Goal: Information Seeking & Learning: Compare options

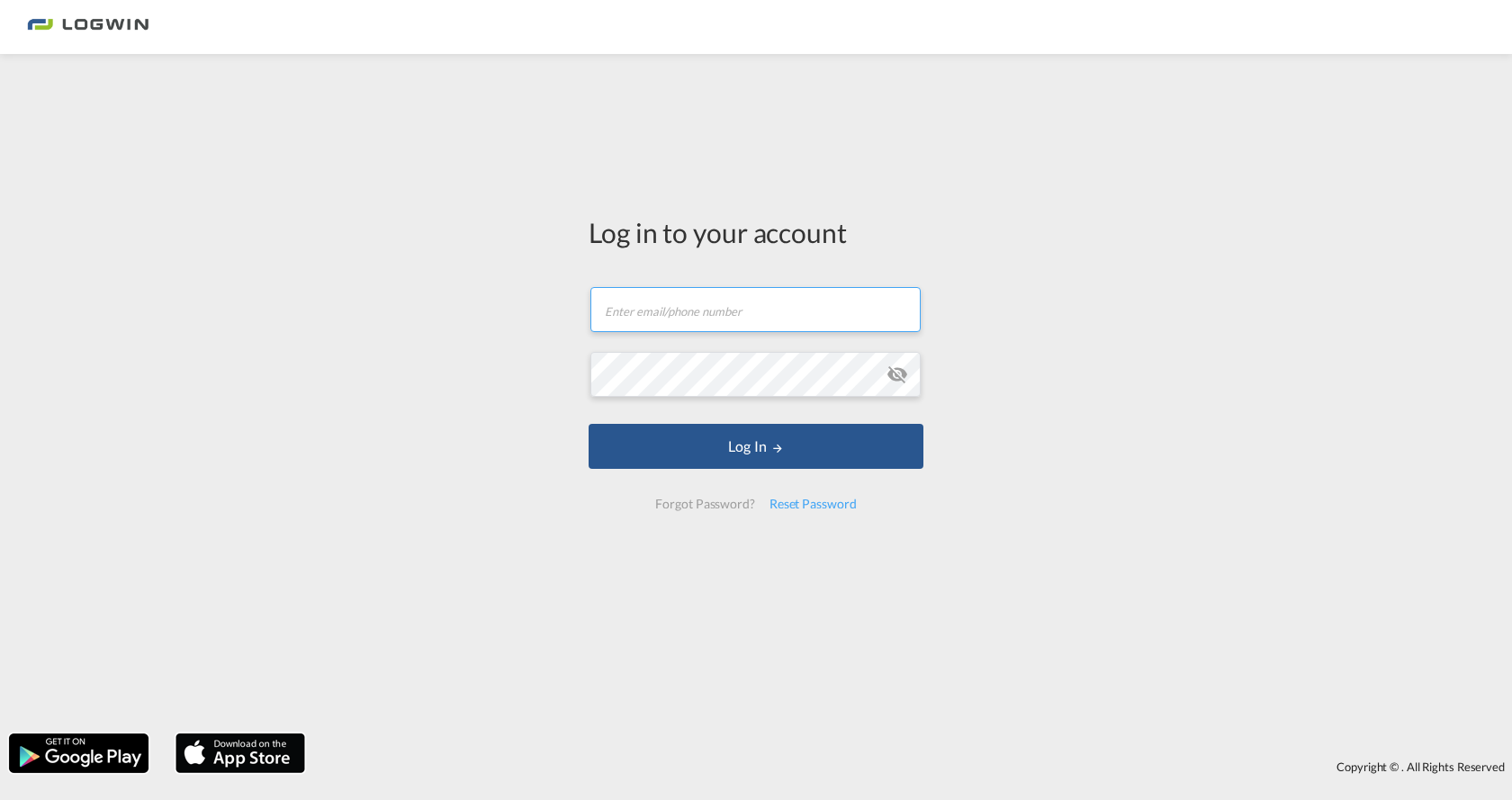
click at [700, 318] on input "text" at bounding box center [756, 309] width 330 height 45
type input "[PERSON_NAME][EMAIL_ADDRESS][PERSON_NAME][DOMAIN_NAME]"
click at [589, 424] on button "Log In" at bounding box center [756, 446] width 335 height 45
